Goal: Information Seeking & Learning: Compare options

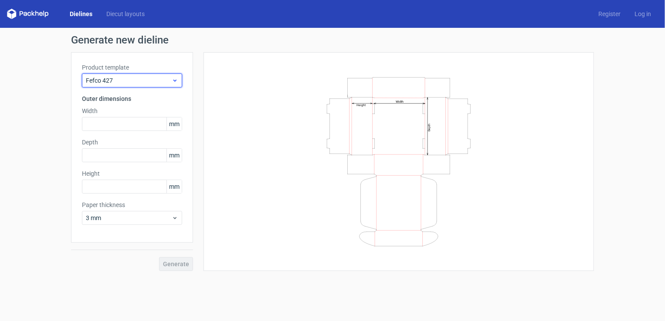
click at [157, 82] on span "Fefco 427" at bounding box center [129, 80] width 86 height 9
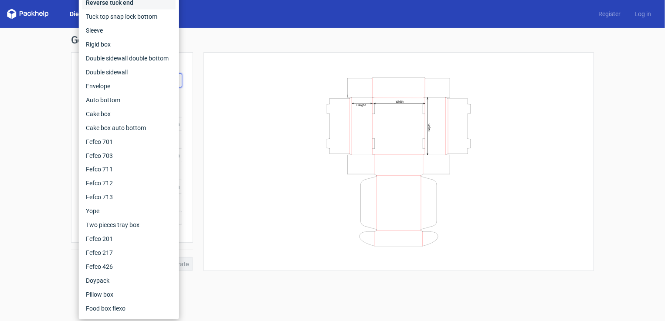
click at [122, 3] on div "Reverse tuck end" at bounding box center [128, 3] width 93 height 14
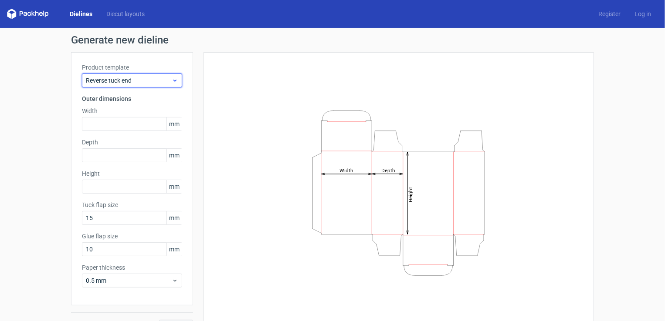
click at [111, 82] on span "Reverse tuck end" at bounding box center [129, 80] width 86 height 9
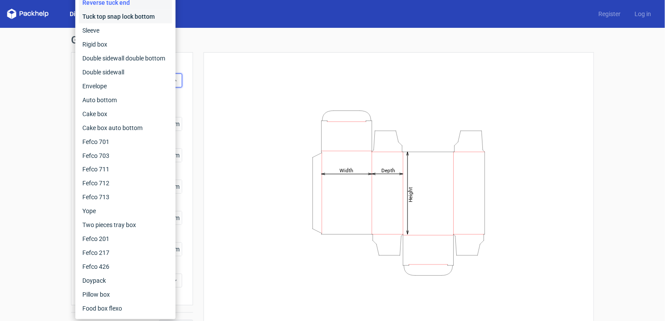
click at [128, 20] on div "Tuck top snap lock bottom" at bounding box center [125, 17] width 93 height 14
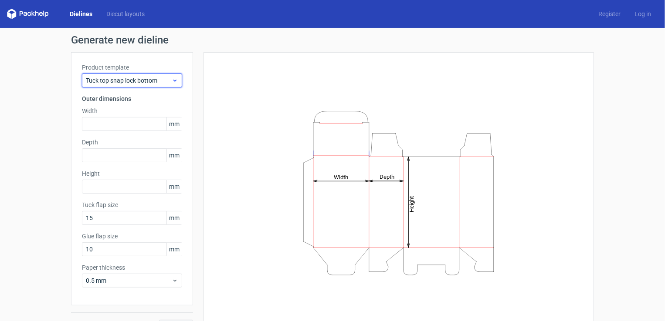
click at [111, 81] on span "Tuck top snap lock bottom" at bounding box center [129, 80] width 86 height 9
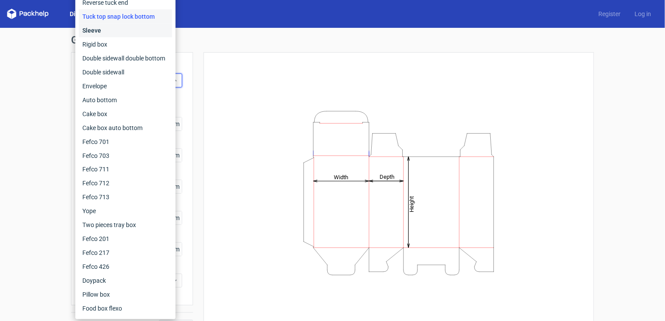
click at [123, 35] on div "Sleeve" at bounding box center [125, 31] width 93 height 14
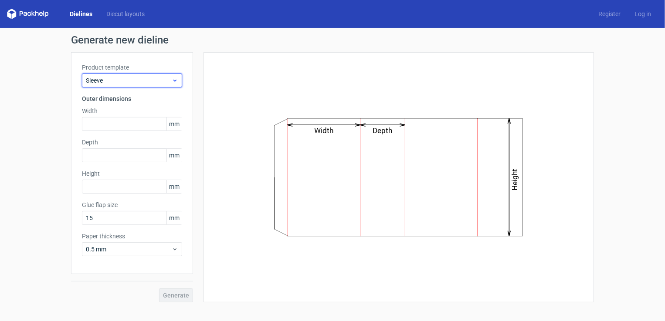
click at [106, 81] on span "Sleeve" at bounding box center [129, 80] width 86 height 9
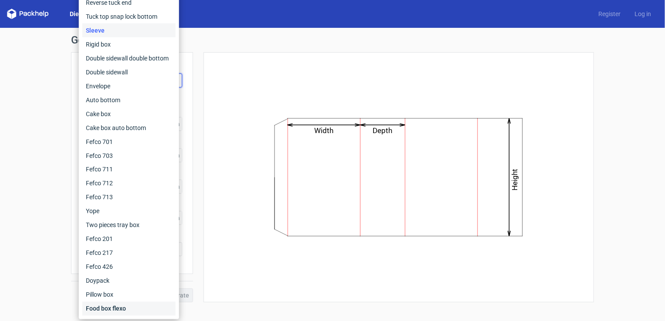
click at [121, 308] on div "Food box flexo" at bounding box center [128, 309] width 93 height 14
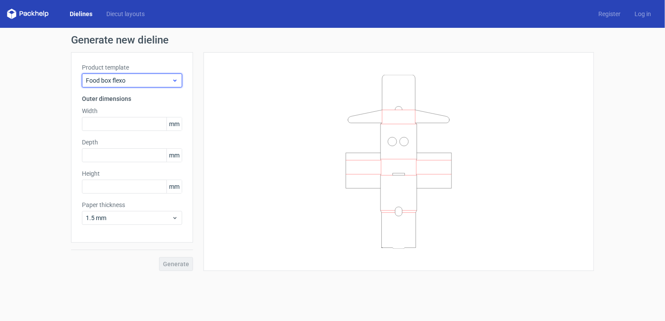
click at [110, 85] on div "Food box flexo" at bounding box center [132, 81] width 100 height 14
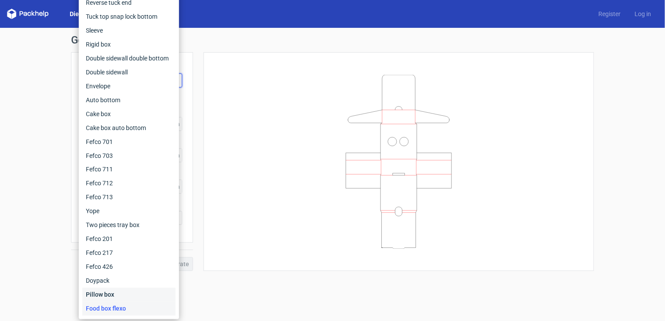
click at [108, 291] on div "Pillow box" at bounding box center [128, 295] width 93 height 14
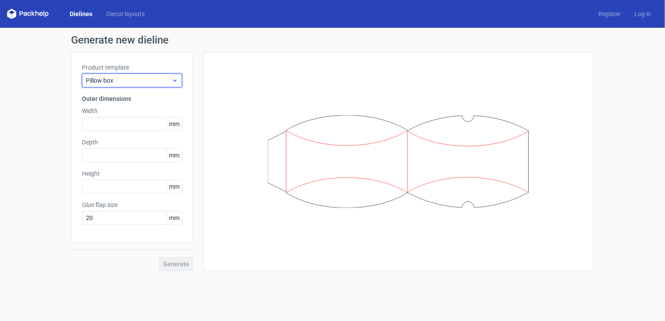
click at [138, 78] on span "Pillow box" at bounding box center [129, 80] width 86 height 9
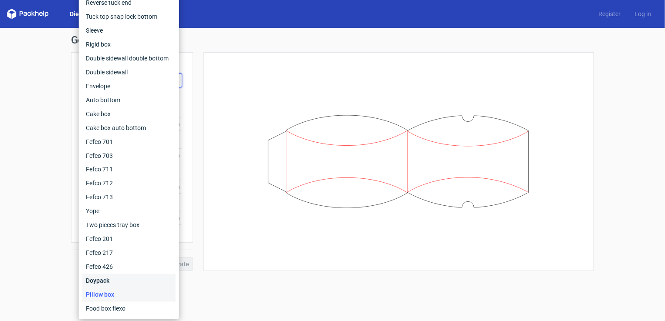
click at [114, 279] on div "Doypack" at bounding box center [128, 281] width 93 height 14
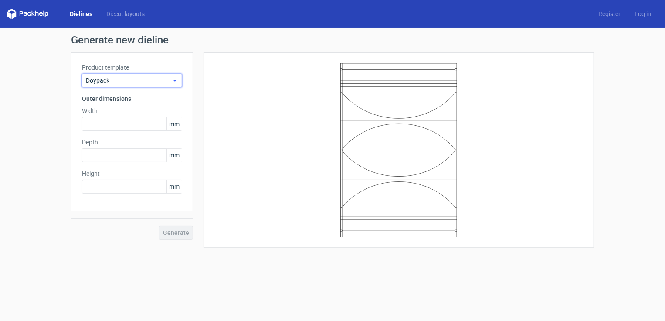
click at [138, 77] on span "Doypack" at bounding box center [129, 80] width 86 height 9
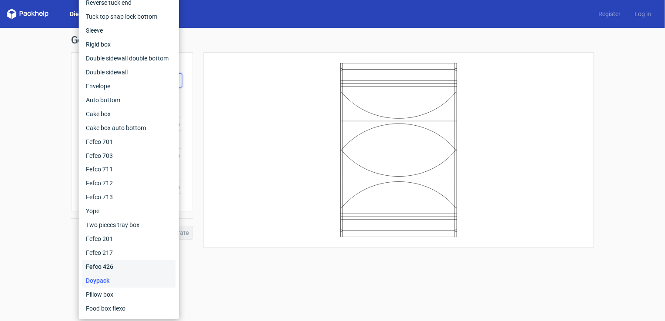
click at [125, 264] on div "Fefco 426" at bounding box center [128, 267] width 93 height 14
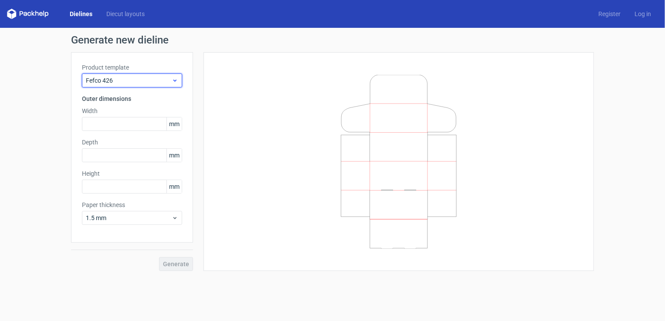
click at [138, 81] on span "Fefco 426" at bounding box center [129, 80] width 86 height 9
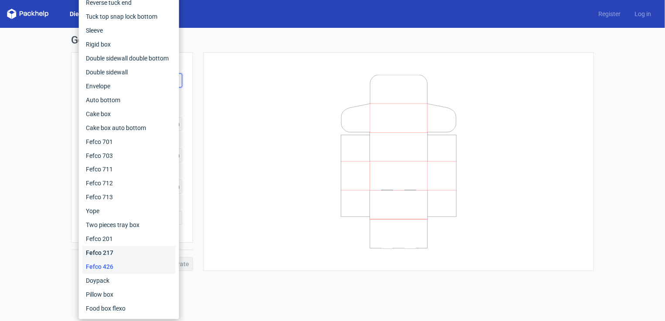
click at [106, 257] on div "Fefco 217" at bounding box center [128, 253] width 93 height 14
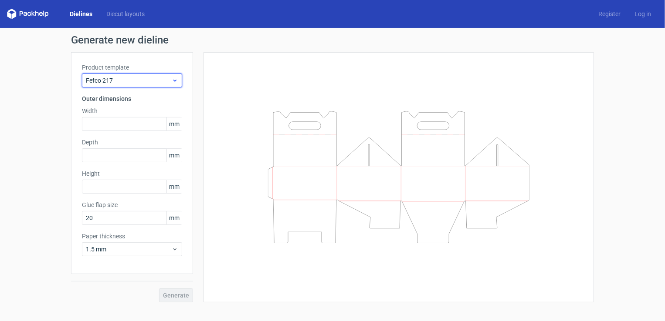
click at [136, 86] on div "Fefco 217" at bounding box center [132, 81] width 100 height 14
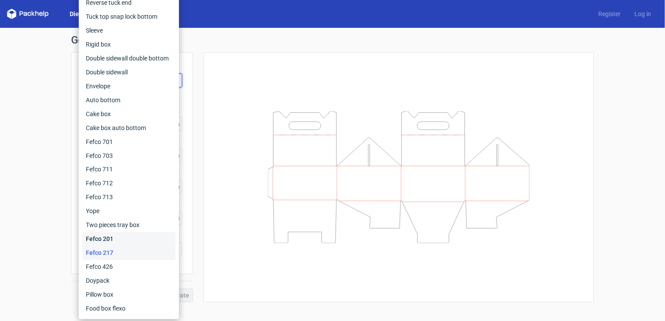
click at [118, 235] on div "Fefco 201" at bounding box center [128, 240] width 93 height 14
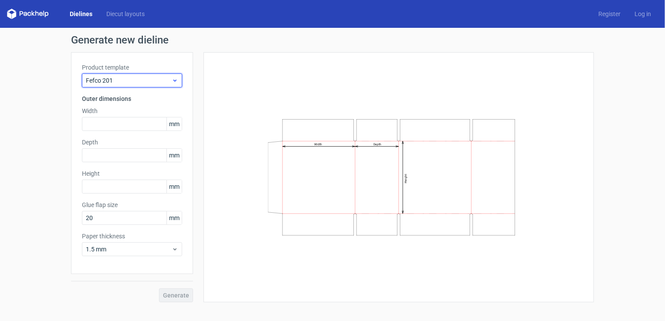
click at [144, 78] on span "Fefco 201" at bounding box center [129, 80] width 86 height 9
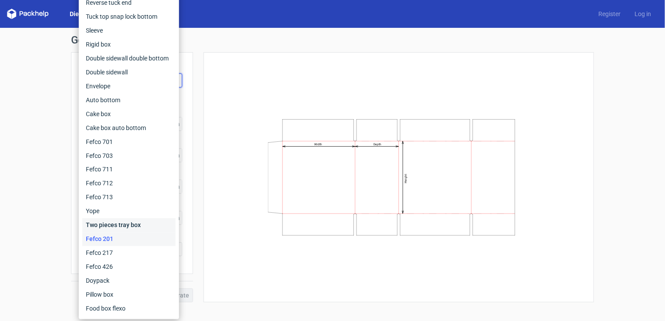
click at [122, 225] on div "Two pieces tray box" at bounding box center [128, 226] width 93 height 14
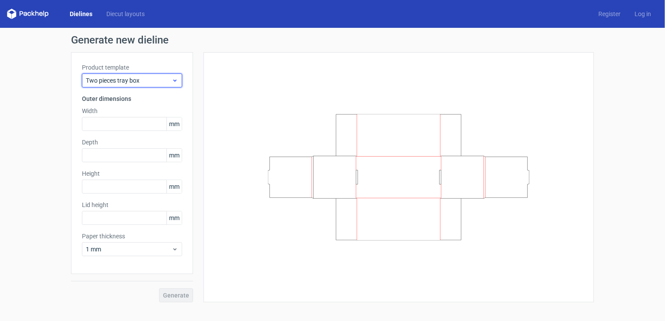
click at [128, 81] on span "Two pieces tray box" at bounding box center [129, 80] width 86 height 9
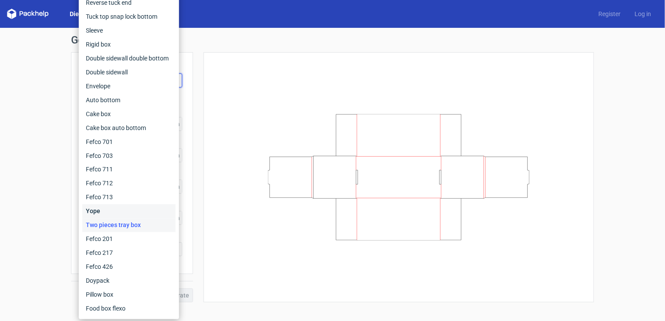
click at [121, 211] on div "Yope" at bounding box center [128, 212] width 93 height 14
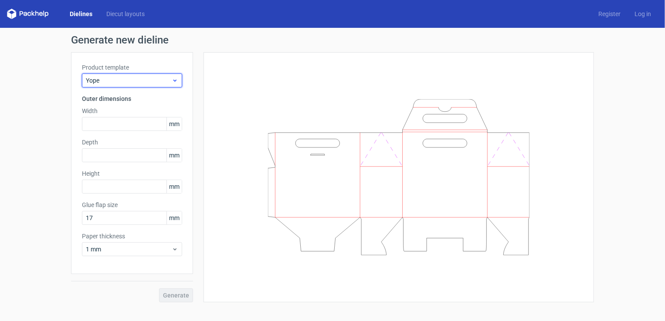
click at [142, 83] on span "Yope" at bounding box center [129, 80] width 86 height 9
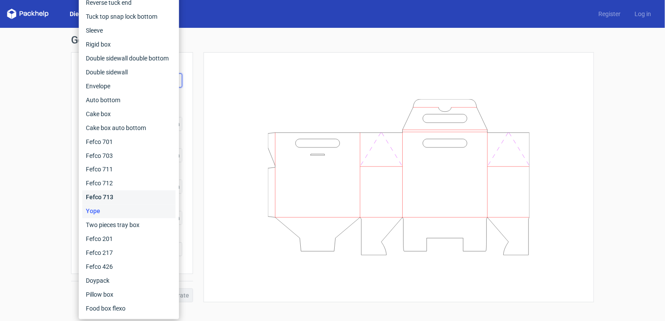
click at [125, 195] on div "Fefco 713" at bounding box center [128, 198] width 93 height 14
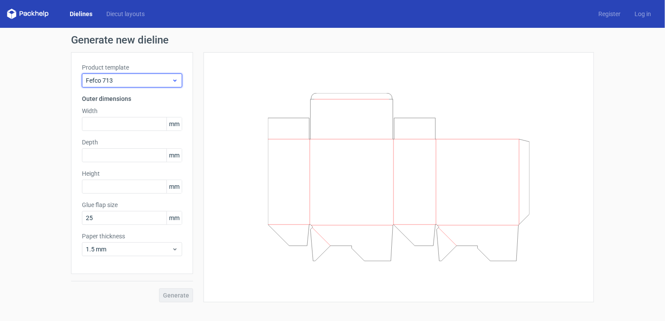
click at [152, 82] on span "Fefco 713" at bounding box center [129, 80] width 86 height 9
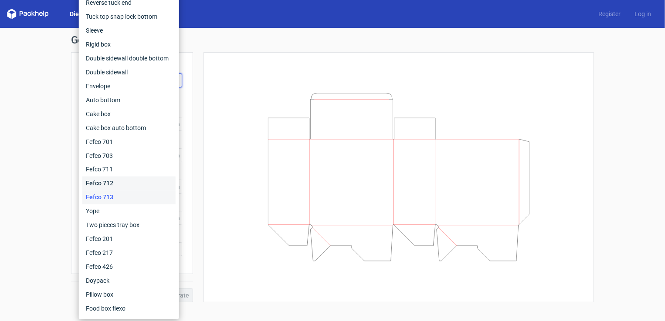
click at [132, 182] on div "Fefco 712" at bounding box center [128, 184] width 93 height 14
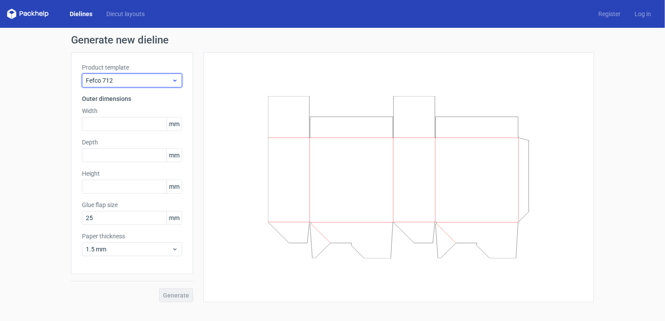
click at [150, 77] on span "Fefco 712" at bounding box center [129, 80] width 86 height 9
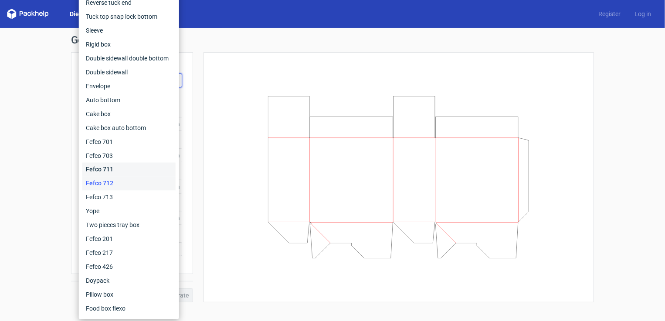
click at [145, 172] on div "Fefco 711" at bounding box center [128, 170] width 93 height 14
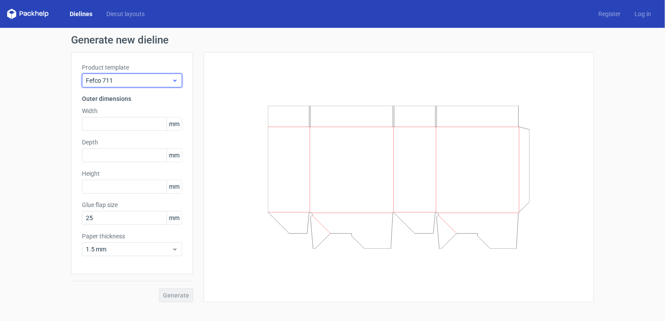
click at [163, 78] on span "Fefco 711" at bounding box center [129, 80] width 86 height 9
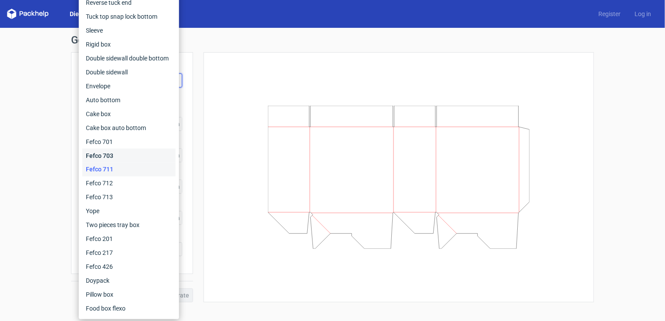
click at [146, 155] on div "Fefco 703" at bounding box center [128, 156] width 93 height 14
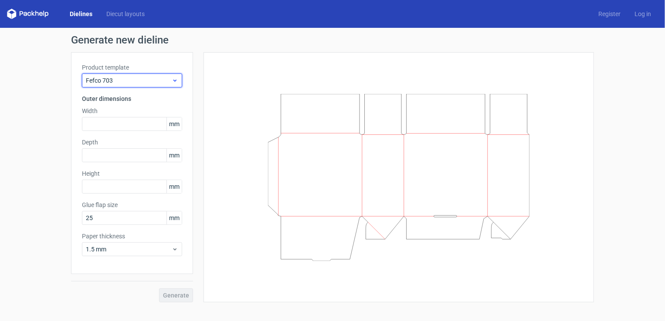
click at [164, 81] on span "Fefco 703" at bounding box center [129, 80] width 86 height 9
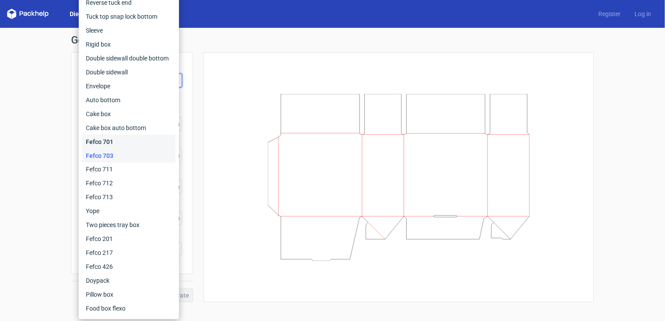
click at [145, 142] on div "Fefco 701" at bounding box center [128, 142] width 93 height 14
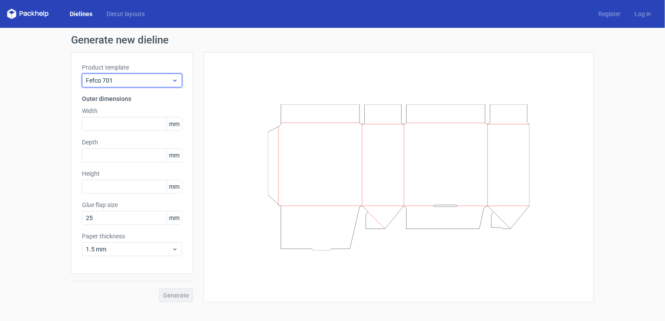
click at [117, 77] on span "Fefco 701" at bounding box center [129, 80] width 86 height 9
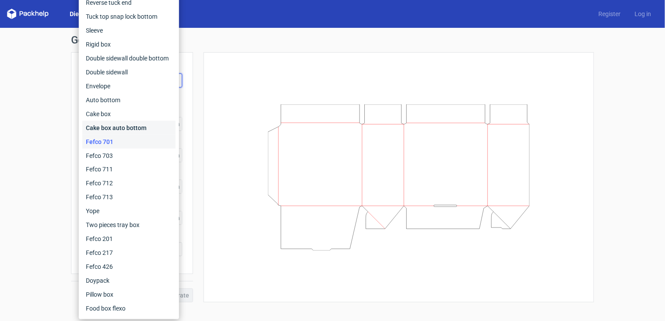
click at [131, 127] on div "Cake box auto bottom" at bounding box center [128, 128] width 93 height 14
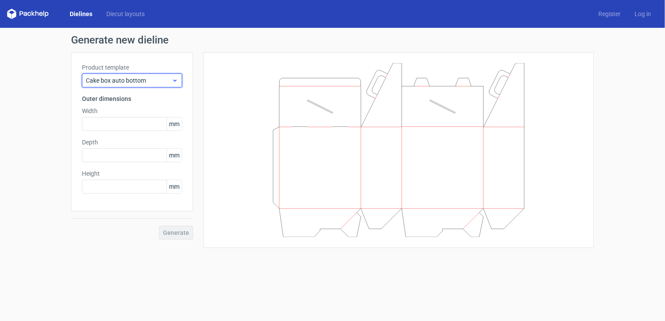
click at [143, 79] on span "Cake box auto bottom" at bounding box center [129, 80] width 86 height 9
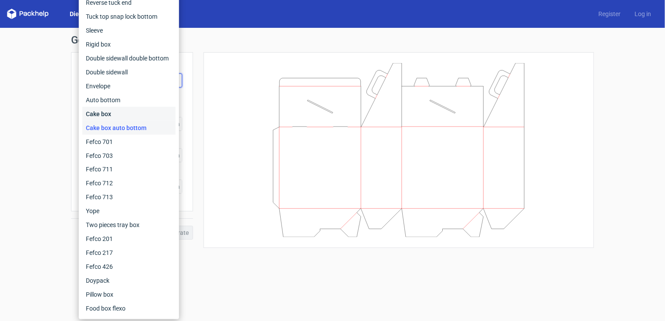
click at [134, 119] on div "Cake box" at bounding box center [128, 114] width 93 height 14
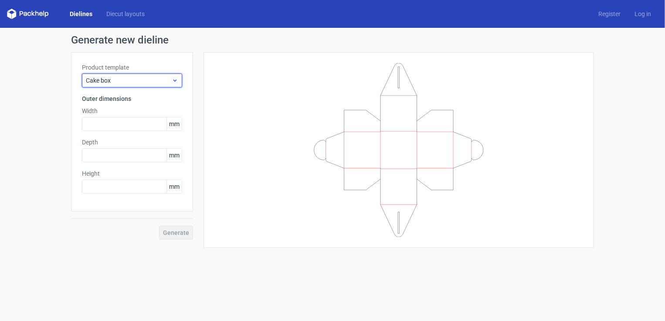
click at [146, 76] on span "Cake box" at bounding box center [129, 80] width 86 height 9
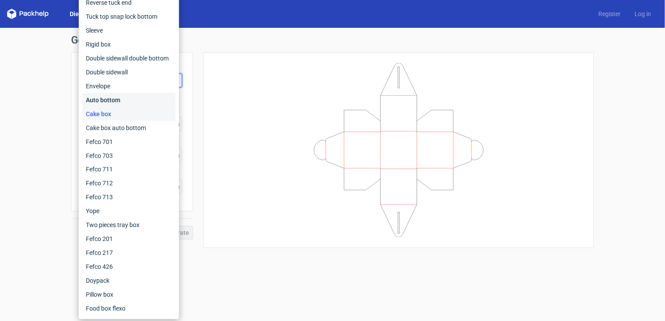
click at [139, 104] on div "Auto bottom" at bounding box center [128, 100] width 93 height 14
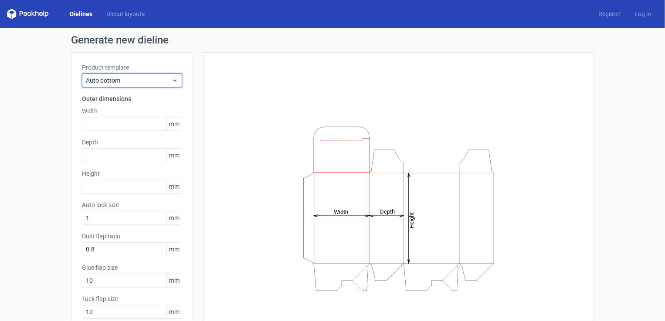
click at [148, 80] on span "Auto bottom" at bounding box center [129, 80] width 86 height 9
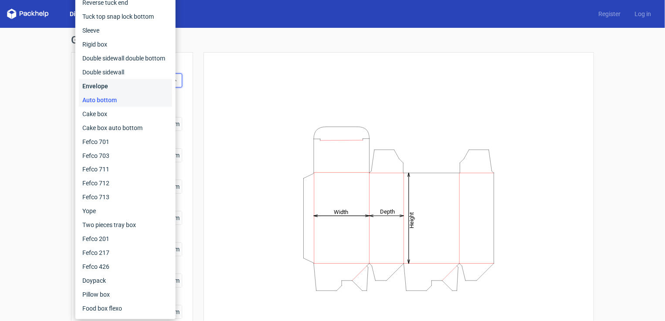
click at [148, 89] on div "Envelope" at bounding box center [125, 86] width 93 height 14
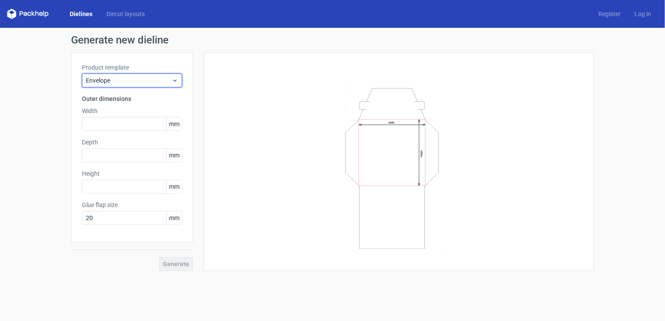
click at [152, 74] on div "Envelope" at bounding box center [132, 81] width 100 height 14
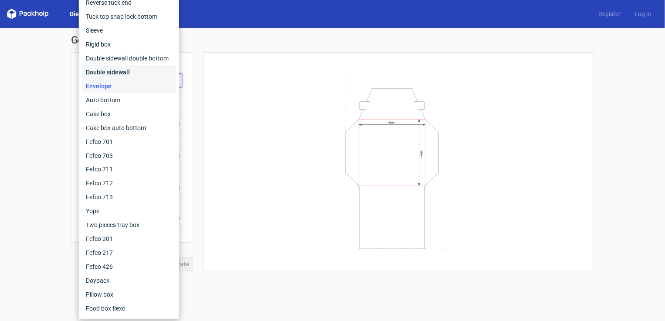
click at [121, 71] on div "Double sidewall" at bounding box center [128, 72] width 93 height 14
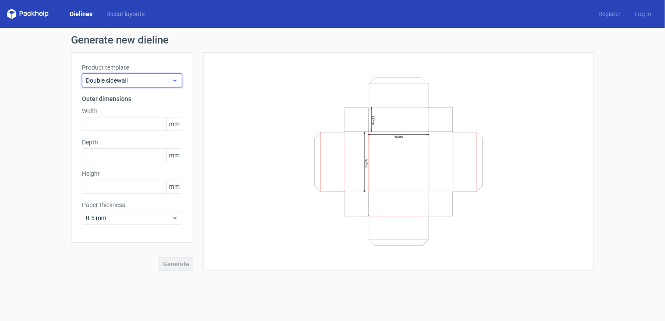
click at [135, 78] on span "Double sidewall" at bounding box center [129, 80] width 86 height 9
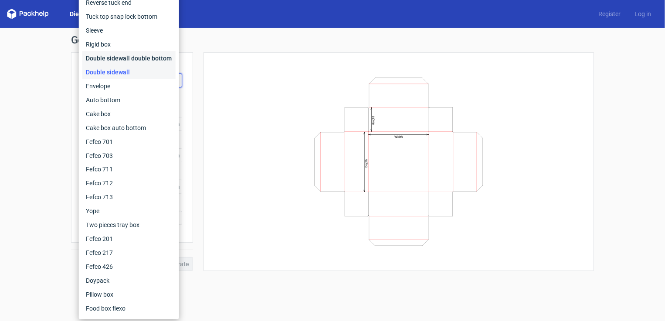
click at [122, 59] on div "Double sidewall double bottom" at bounding box center [128, 58] width 93 height 14
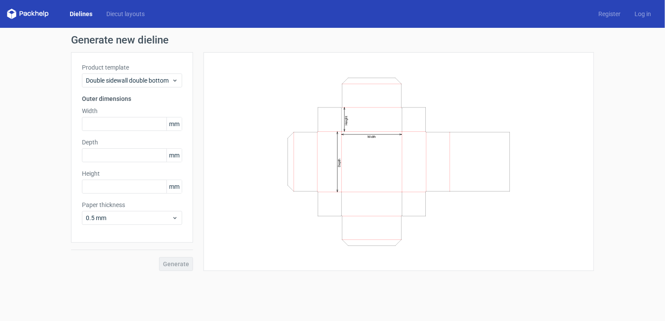
click at [125, 72] on div "Product template Double sidewall double bottom" at bounding box center [132, 75] width 100 height 24
click at [124, 77] on span "Double sidewall double bottom" at bounding box center [129, 80] width 86 height 9
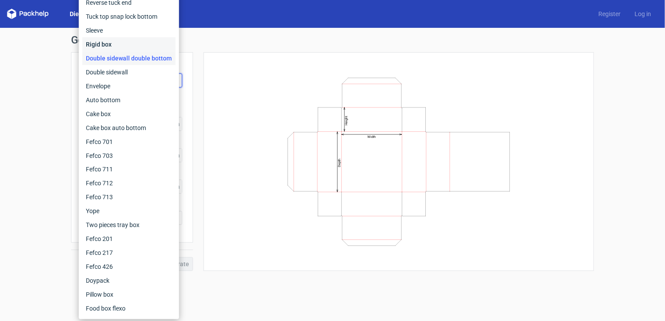
click at [121, 44] on div "Rigid box" at bounding box center [128, 44] width 93 height 14
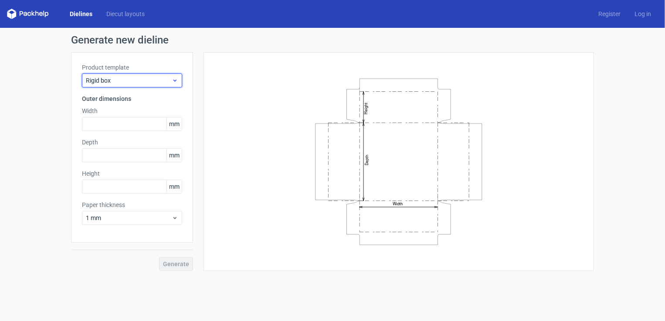
click at [131, 83] on span "Rigid box" at bounding box center [129, 80] width 86 height 9
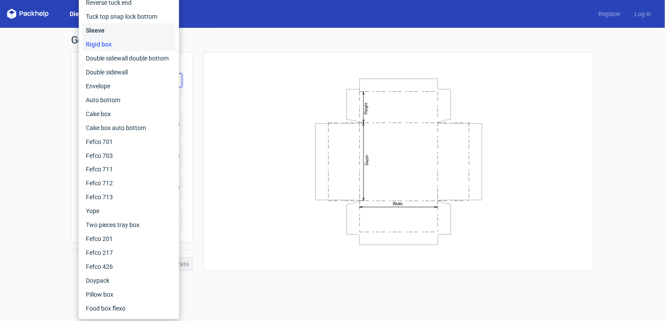
click at [127, 34] on div "Sleeve" at bounding box center [128, 31] width 93 height 14
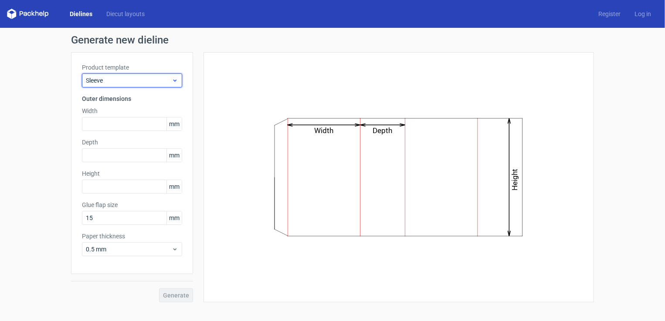
click at [162, 83] on span "Sleeve" at bounding box center [129, 80] width 86 height 9
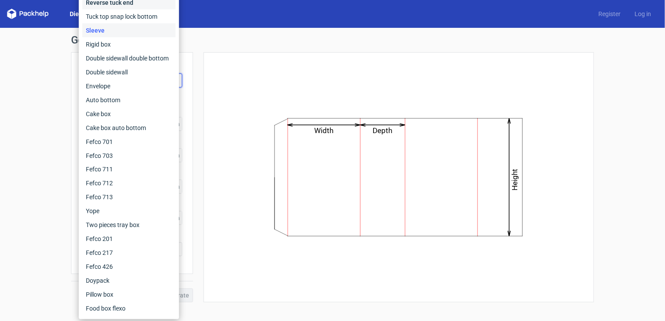
click at [149, 7] on div "Reverse tuck end" at bounding box center [128, 3] width 93 height 14
